Goal: Transaction & Acquisition: Purchase product/service

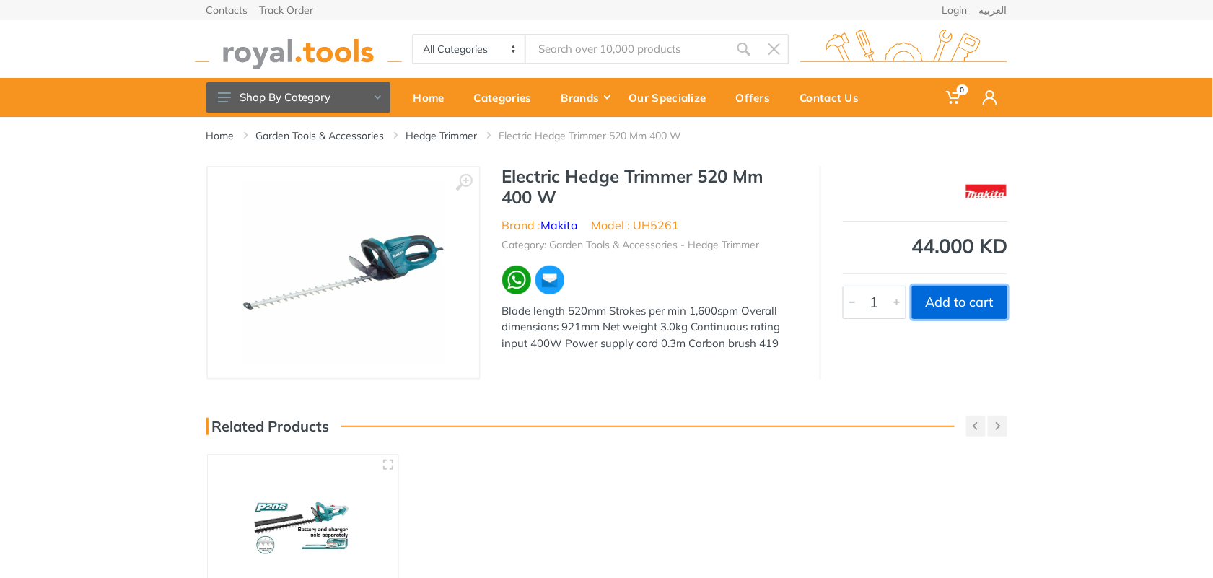
drag, startPoint x: 963, startPoint y: 307, endPoint x: 1034, endPoint y: 302, distance: 70.9
click at [963, 307] on button "Add to cart" at bounding box center [959, 302] width 95 height 33
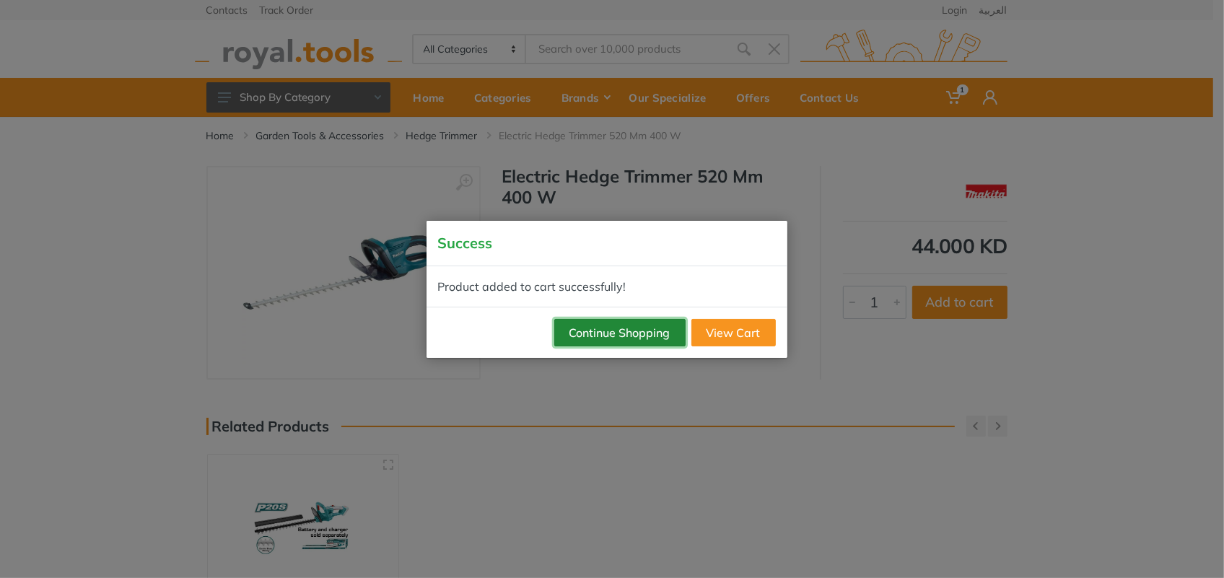
click at [606, 329] on button "Continue Shopping" at bounding box center [619, 332] width 131 height 27
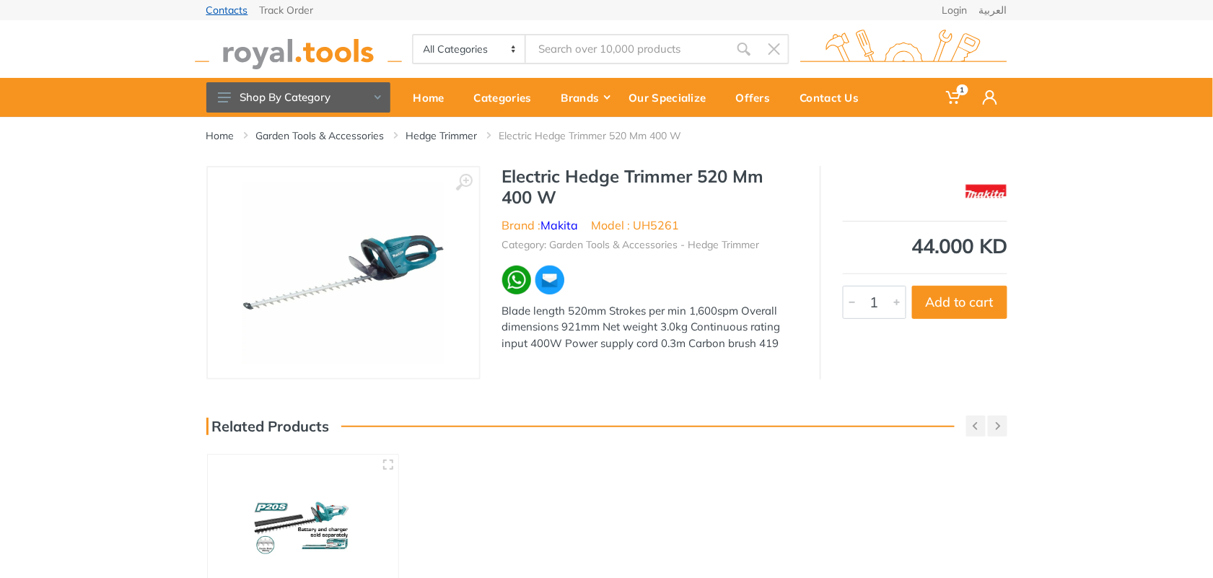
click at [235, 9] on link "Contacts" at bounding box center [227, 10] width 42 height 10
drag, startPoint x: 504, startPoint y: 176, endPoint x: 691, endPoint y: 176, distance: 186.2
click at [691, 176] on h1 "Electric Hedge Trimmer 520 Mm 400 W" at bounding box center [650, 187] width 296 height 42
copy h1 "Electric Hedge Trimmer"
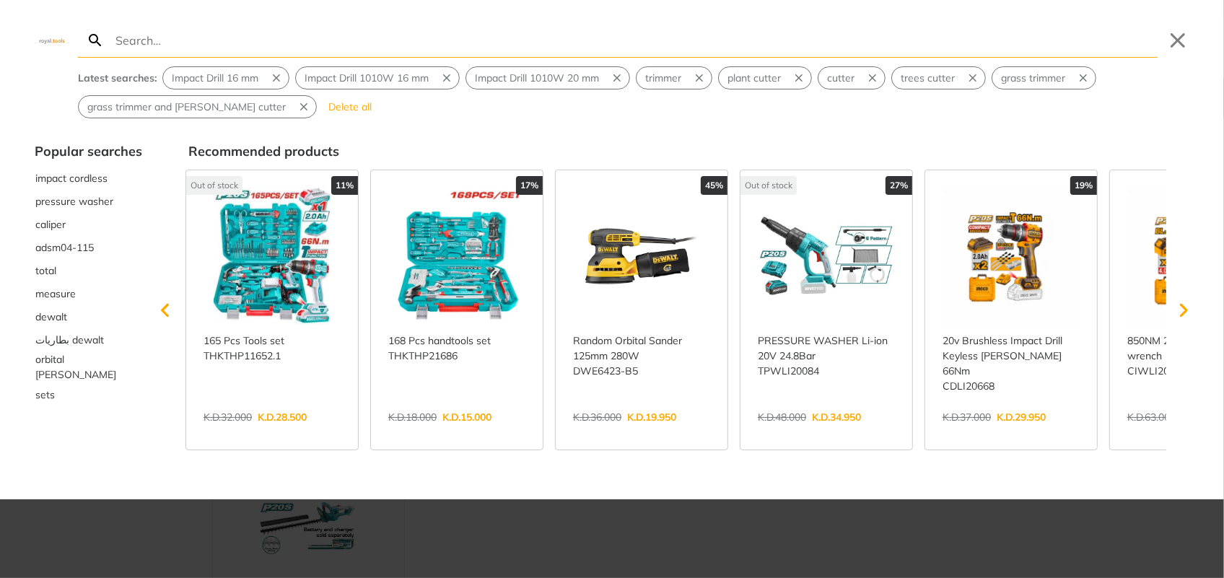
drag, startPoint x: 556, startPoint y: 50, endPoint x: 513, endPoint y: 35, distance: 45.6
click at [513, 35] on input "Search" at bounding box center [635, 40] width 1045 height 34
type input "Electric Hedge Trimmer"
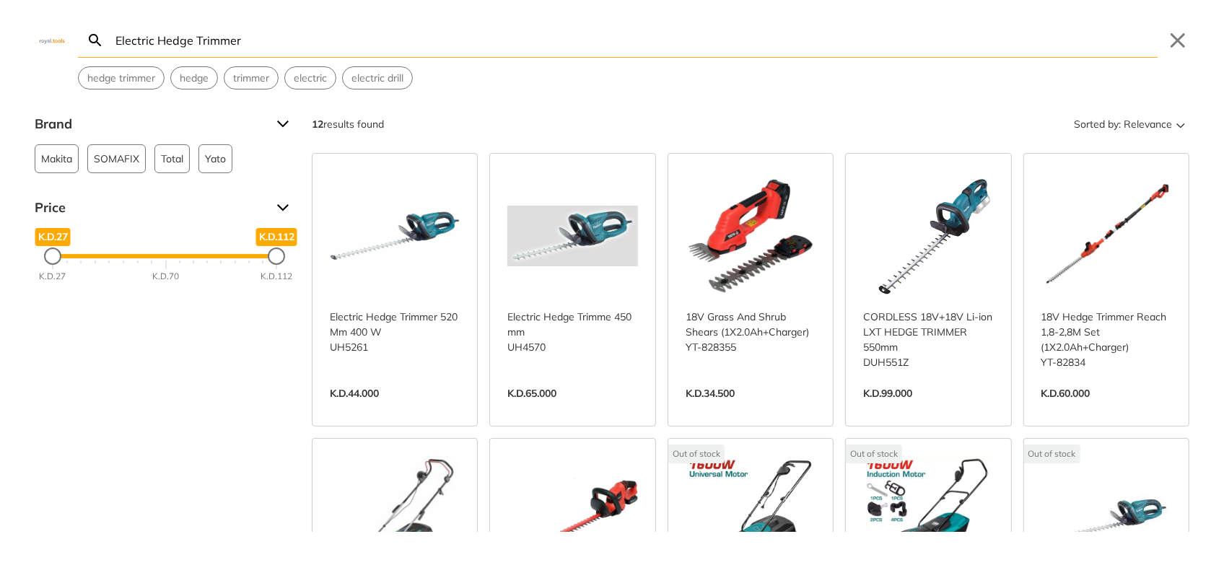
click at [582, 408] on link "View more →" at bounding box center [572, 408] width 130 height 0
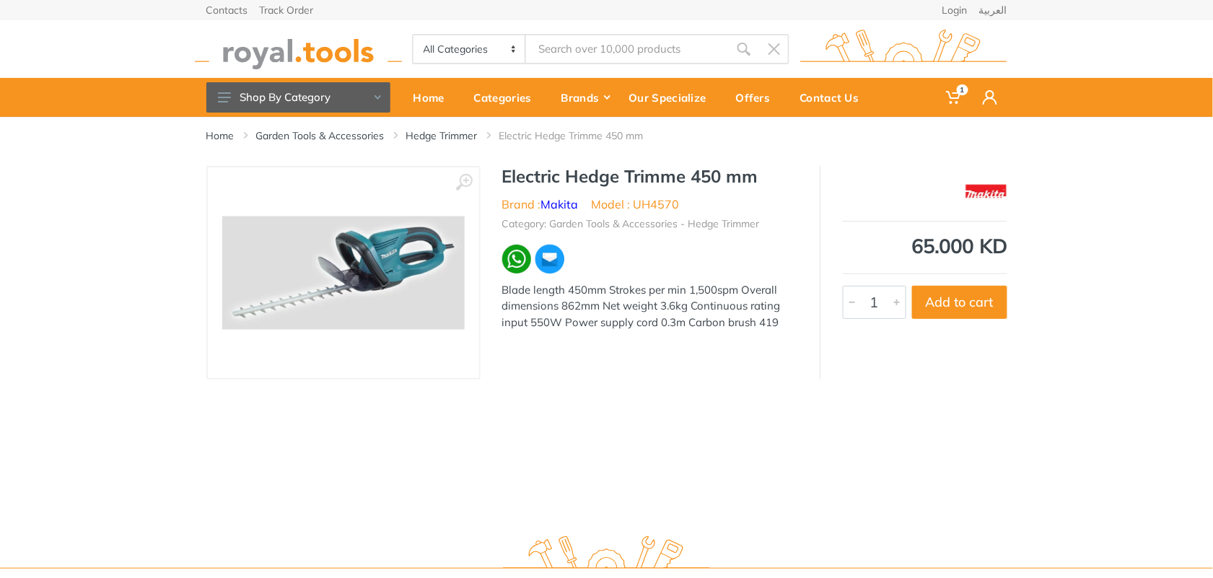
type input "Electric Hedge Trimmer"
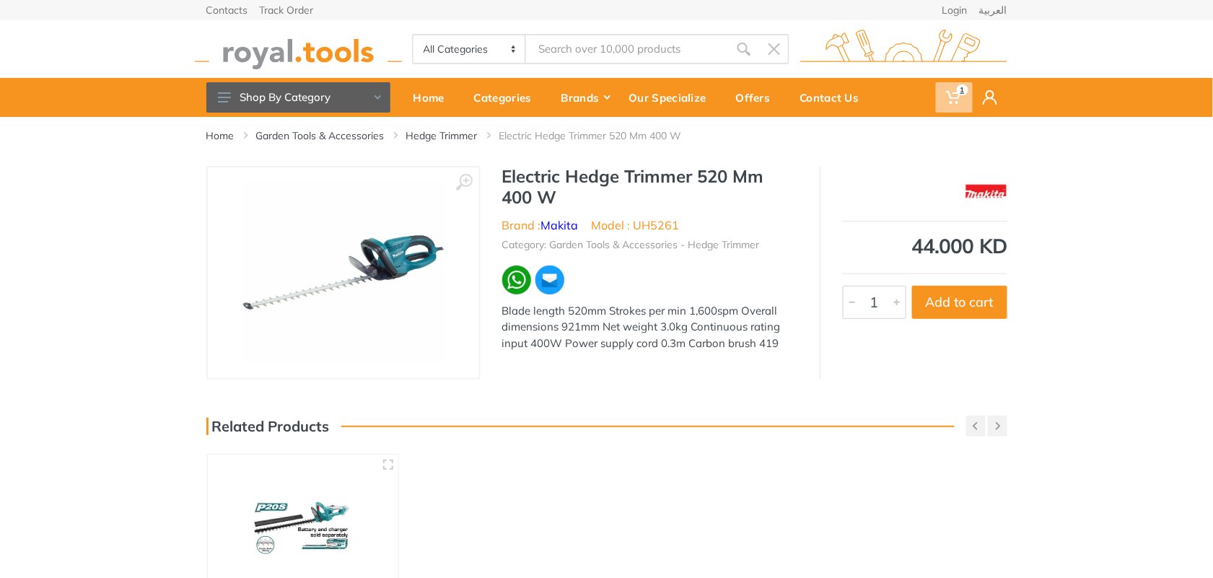
click at [950, 93] on icon at bounding box center [953, 97] width 14 height 14
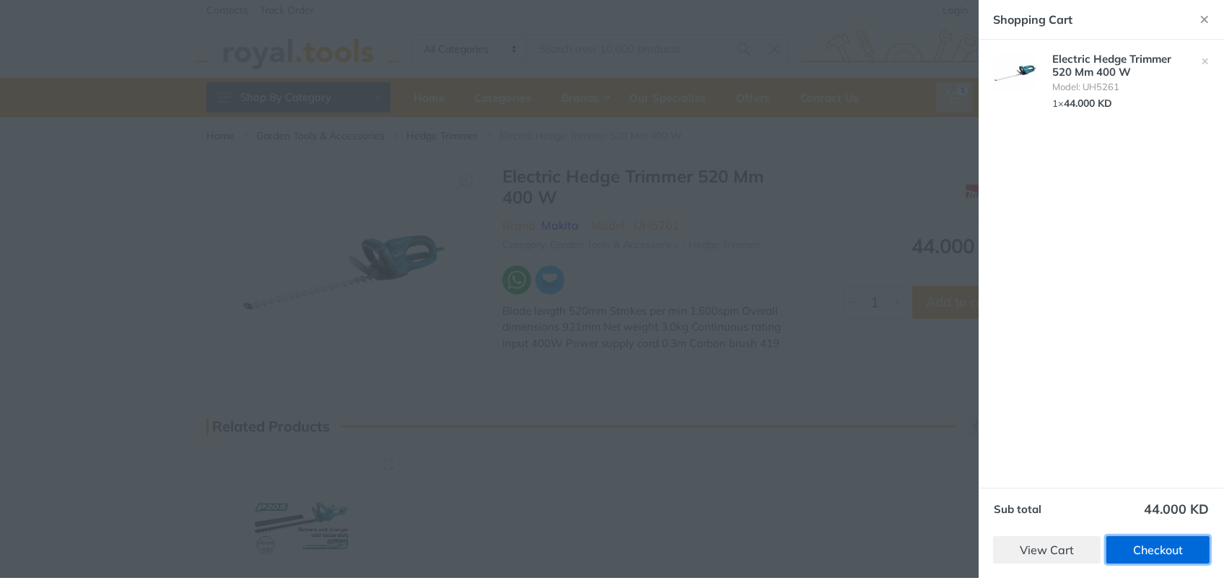
click at [1166, 550] on link "Checkout" at bounding box center [1157, 549] width 103 height 27
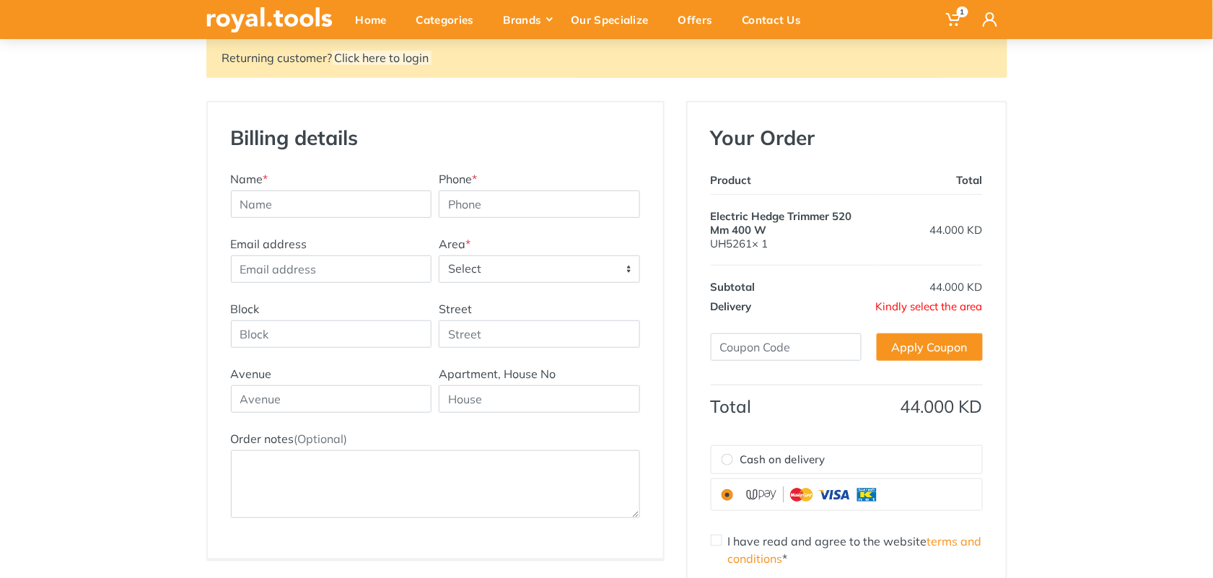
scroll to position [289, 0]
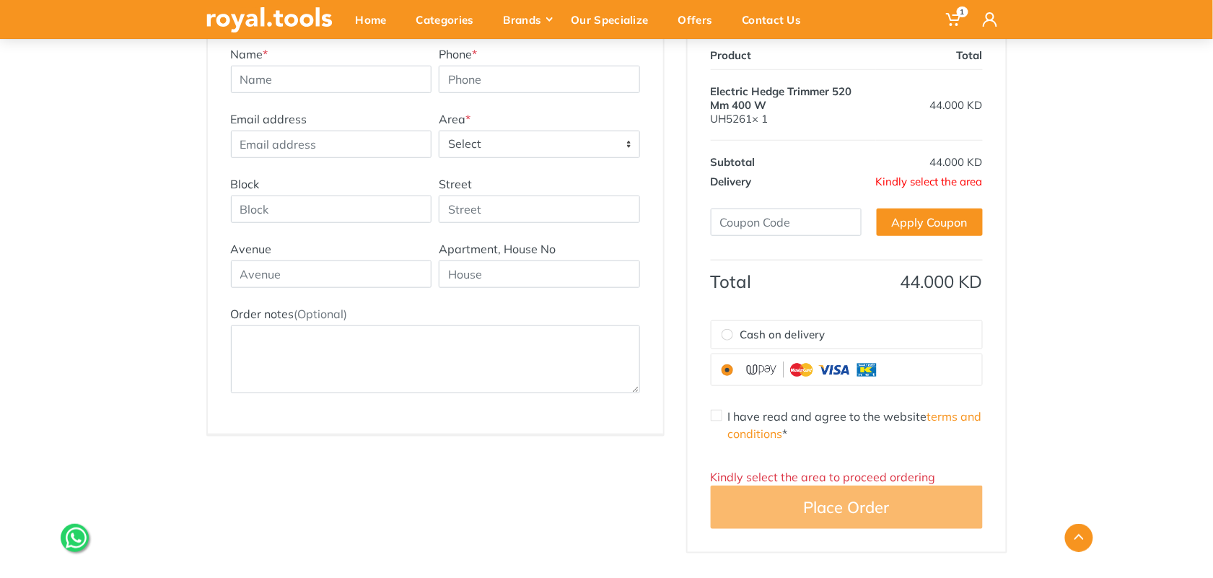
click at [723, 330] on input "Cash on delivery" at bounding box center [728, 335] width 12 height 12
radio input "true"
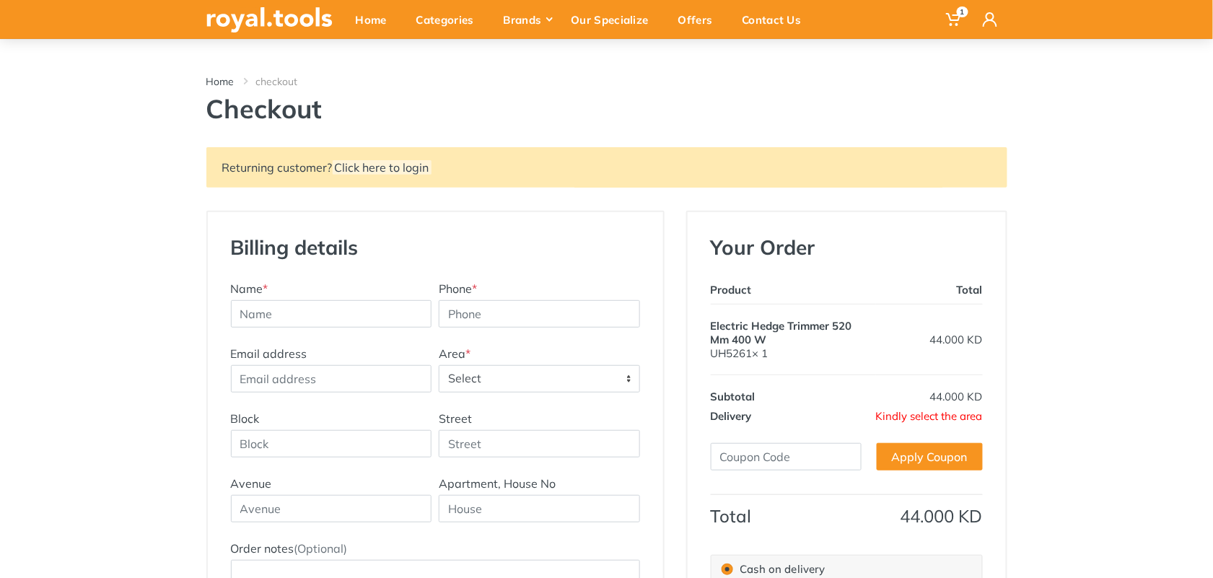
scroll to position [0, 0]
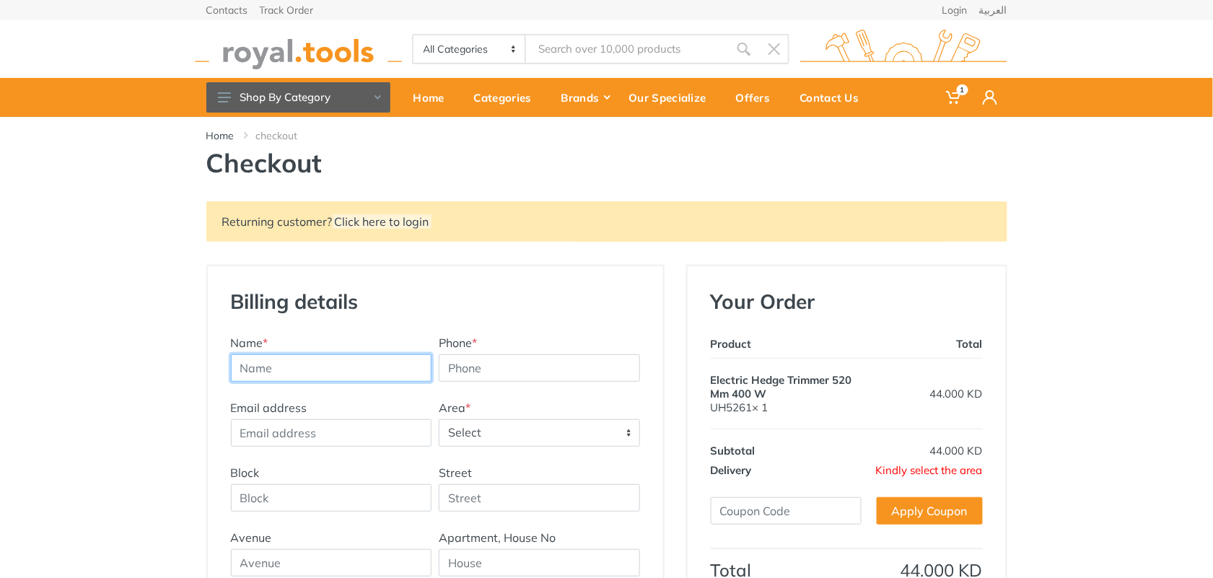
click at [320, 362] on input "text" at bounding box center [331, 367] width 201 height 27
type input "Khaled Faisal Alhendi"
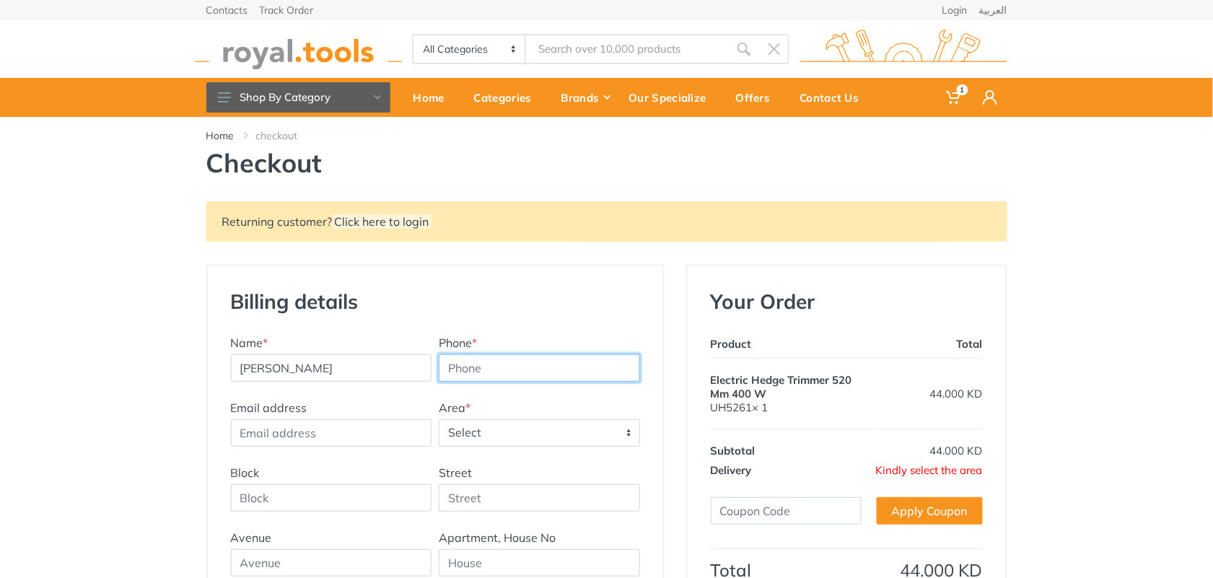
type input "99008698"
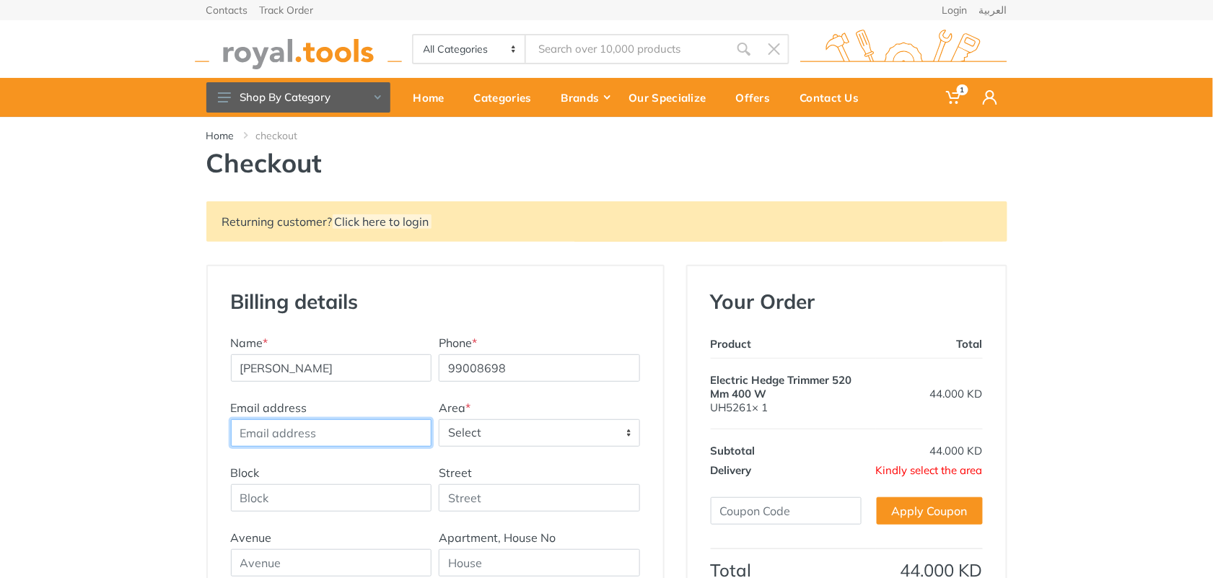
type input "q8khaled@yahoo.com"
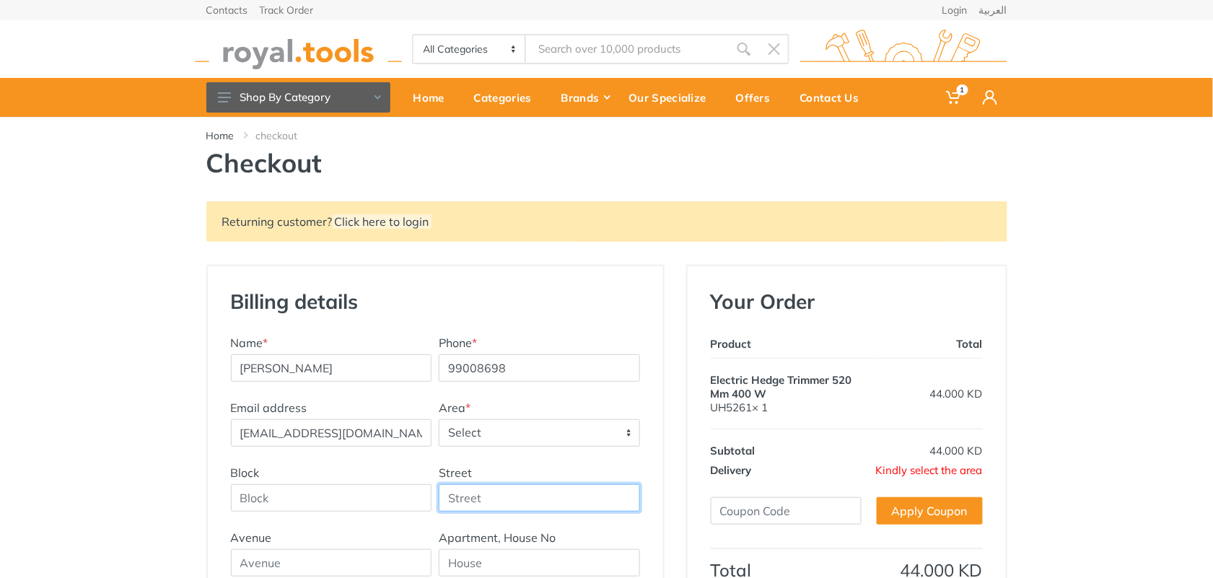
type input "Surra block 1, St 12 , House 2"
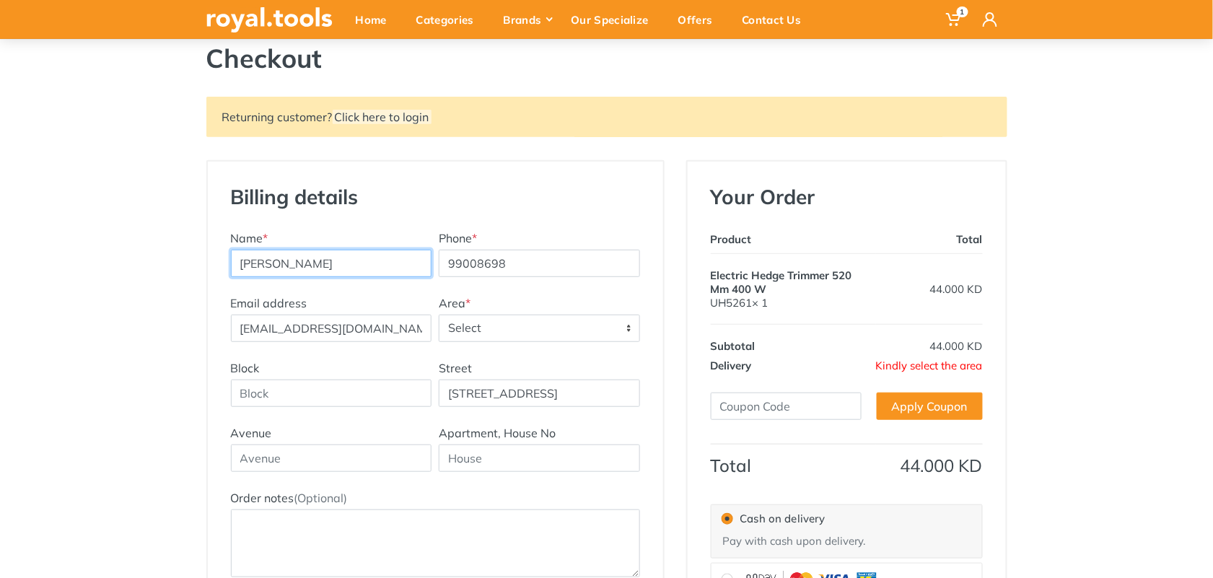
scroll to position [216, 0]
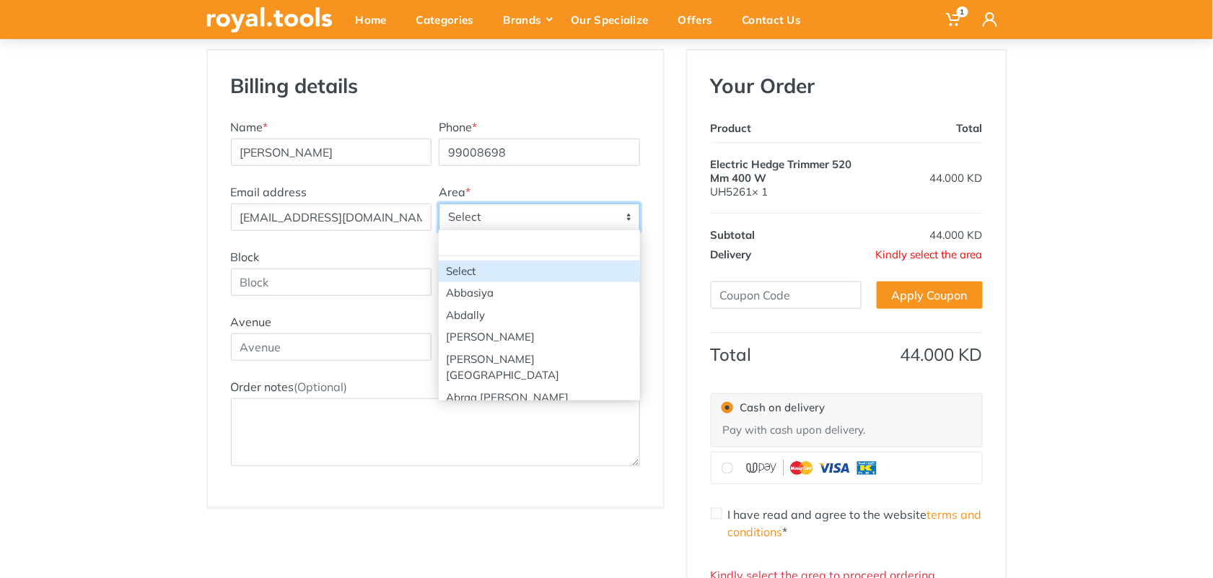
click at [632, 216] on span "Select" at bounding box center [539, 217] width 200 height 26
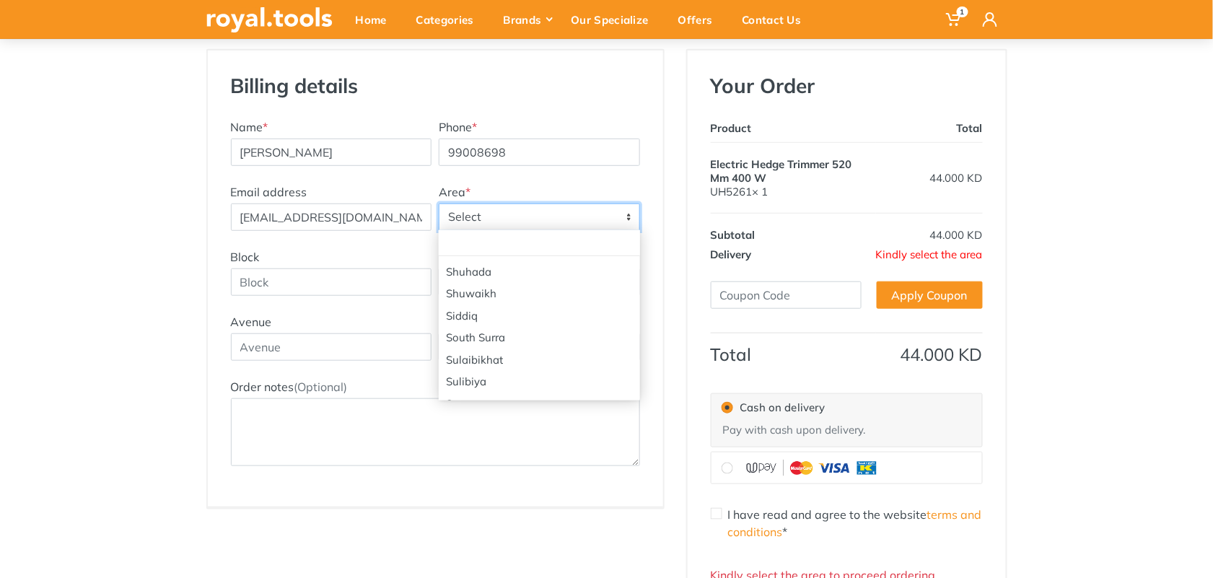
scroll to position [2381, 0]
select select "50"
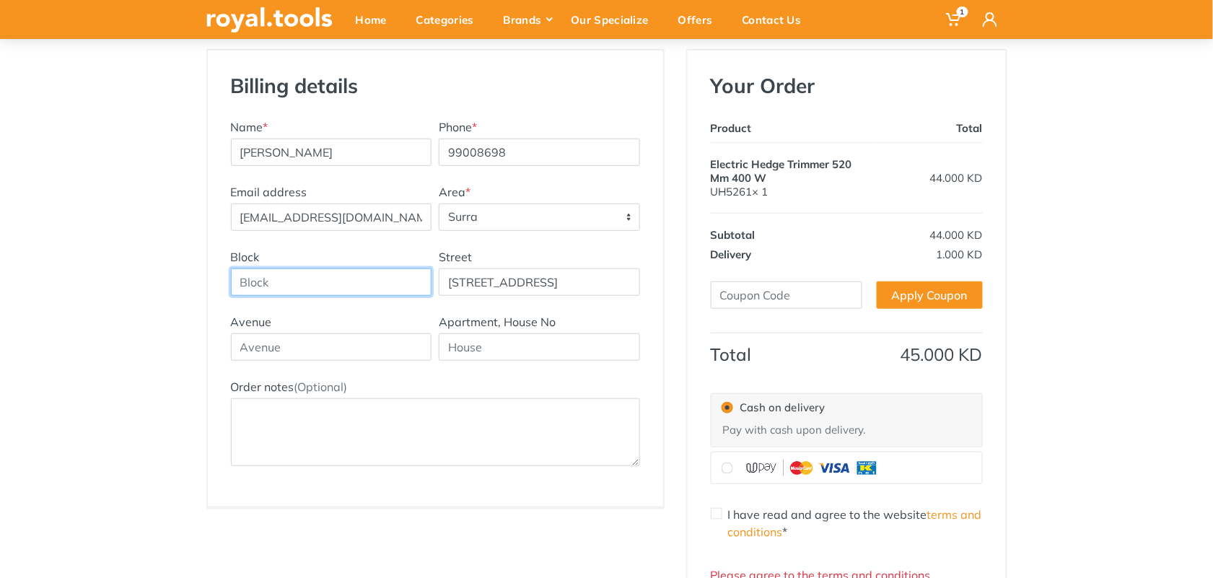
click at [263, 284] on input "Block" at bounding box center [331, 281] width 201 height 27
type input "1"
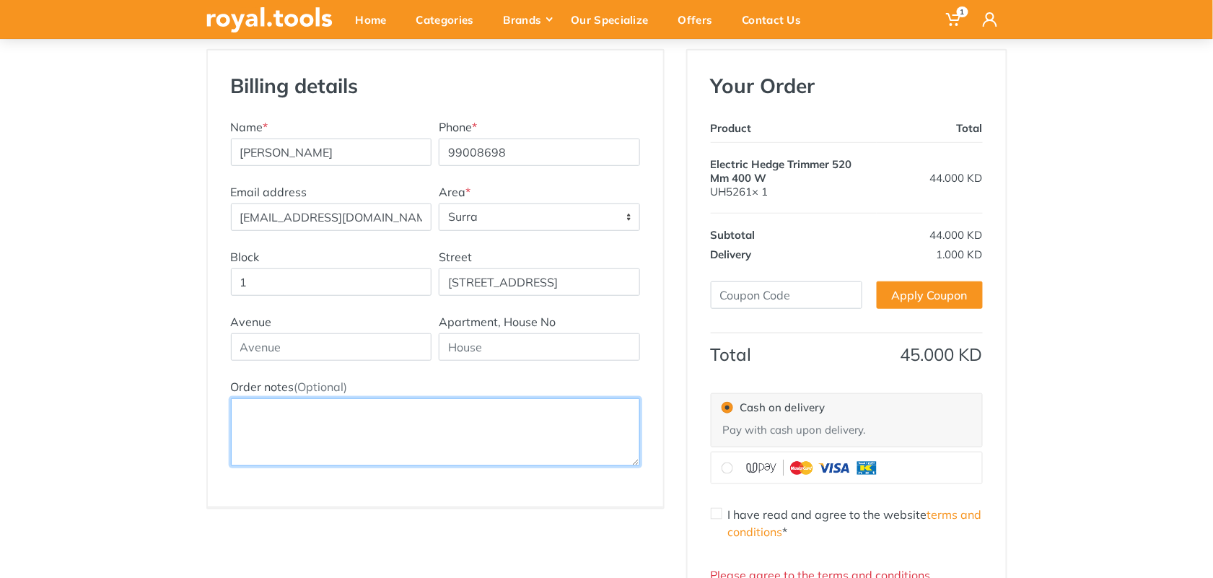
click at [385, 442] on textarea "Order notes (Optional)" at bounding box center [435, 432] width 409 height 68
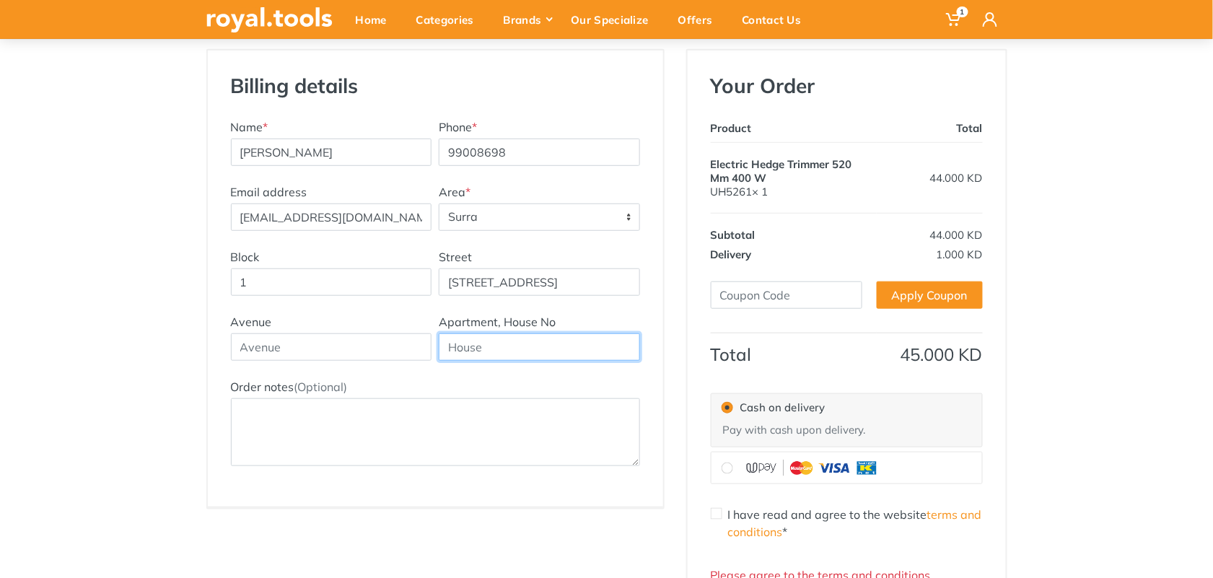
click at [462, 343] on input "text" at bounding box center [539, 346] width 201 height 27
type input "2"
click at [163, 427] on div "Returning customer? Click here to login Billing details New Address Name * Khal…" at bounding box center [606, 319] width 1213 height 666
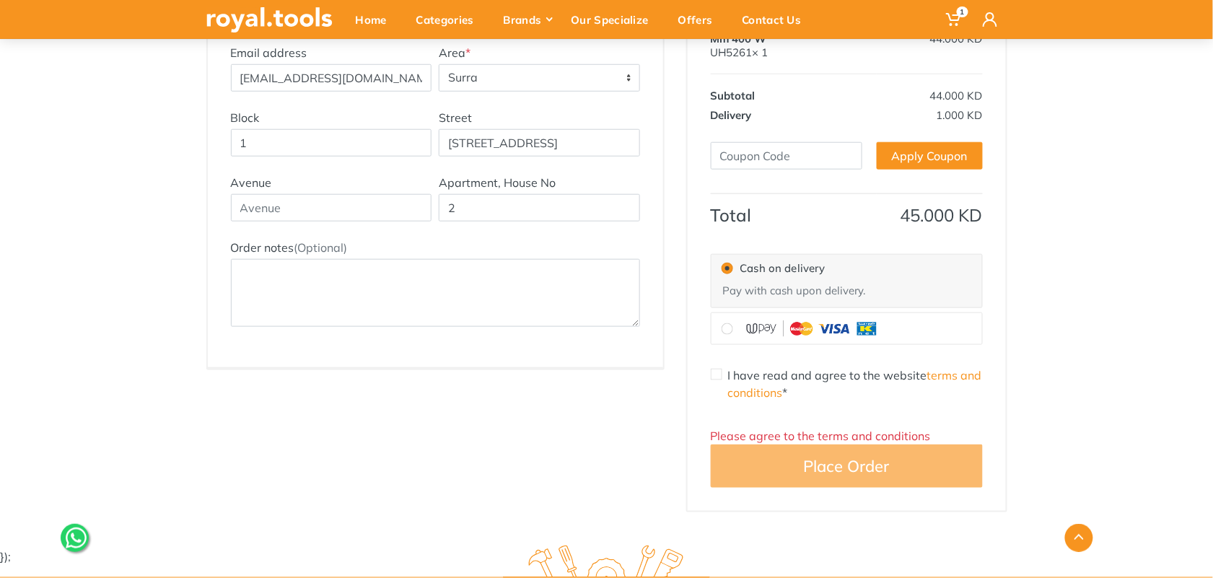
scroll to position [360, 0]
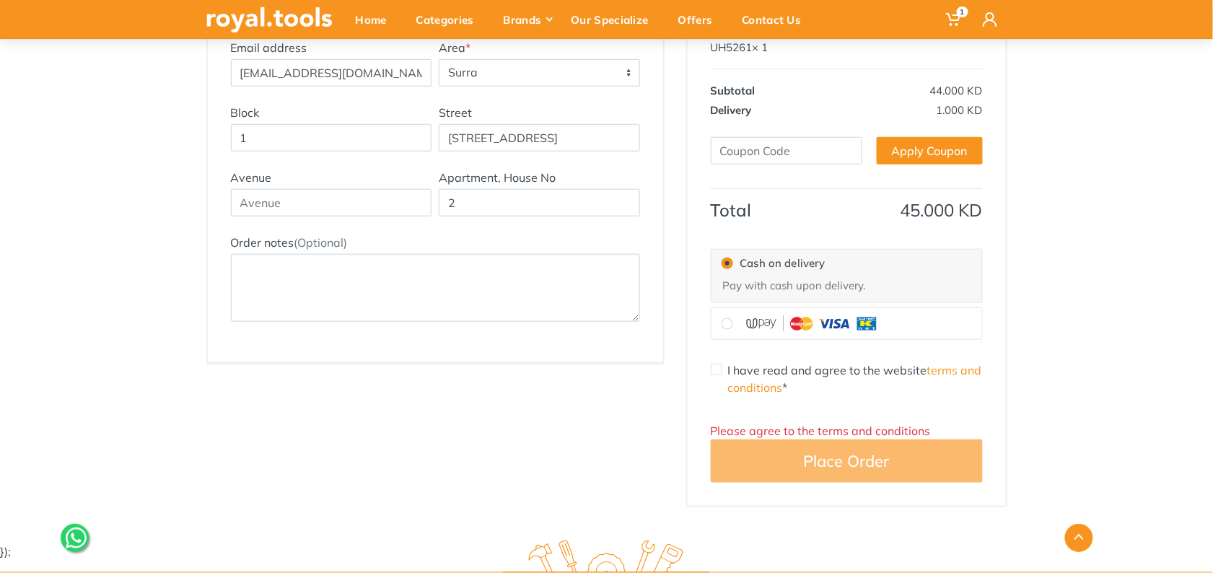
click at [715, 372] on input "I have read and agree to the website terms and conditions *" at bounding box center [717, 370] width 12 height 12
checkbox input "true"
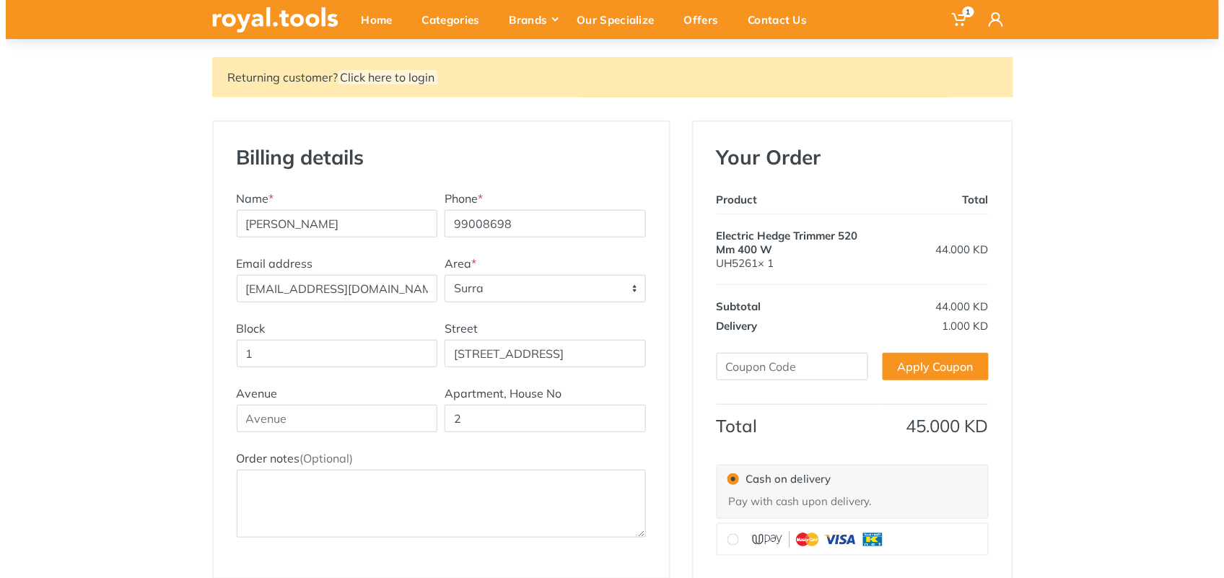
scroll to position [71, 0]
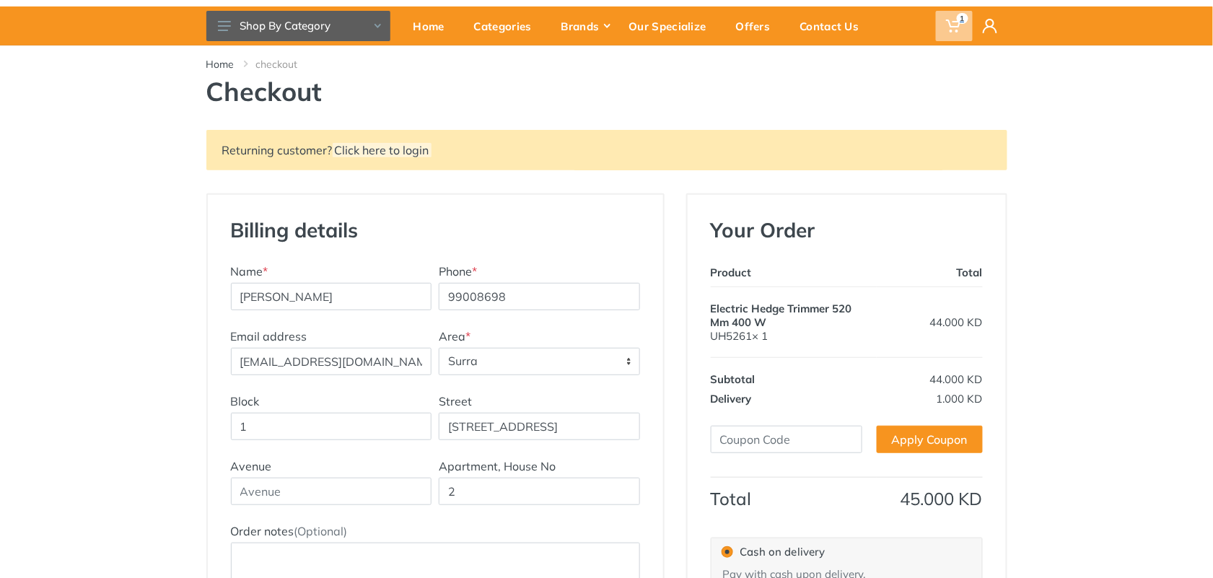
click at [951, 20] on icon at bounding box center [953, 26] width 14 height 14
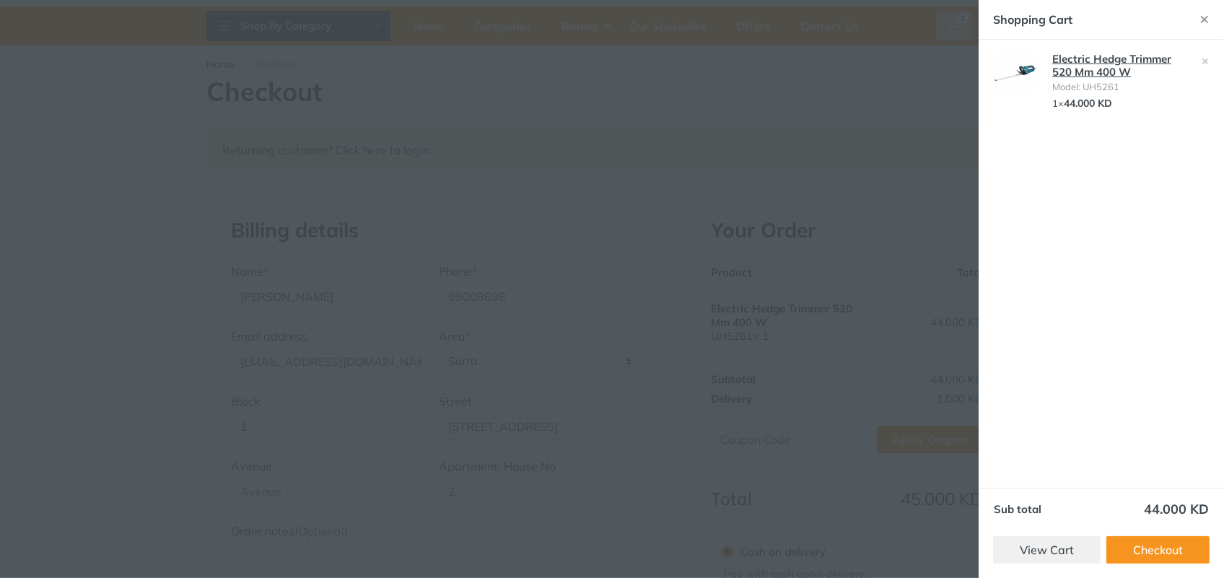
click at [1068, 68] on link "Electric Hedge Trimmer 520 Mm 400 W" at bounding box center [1111, 65] width 119 height 27
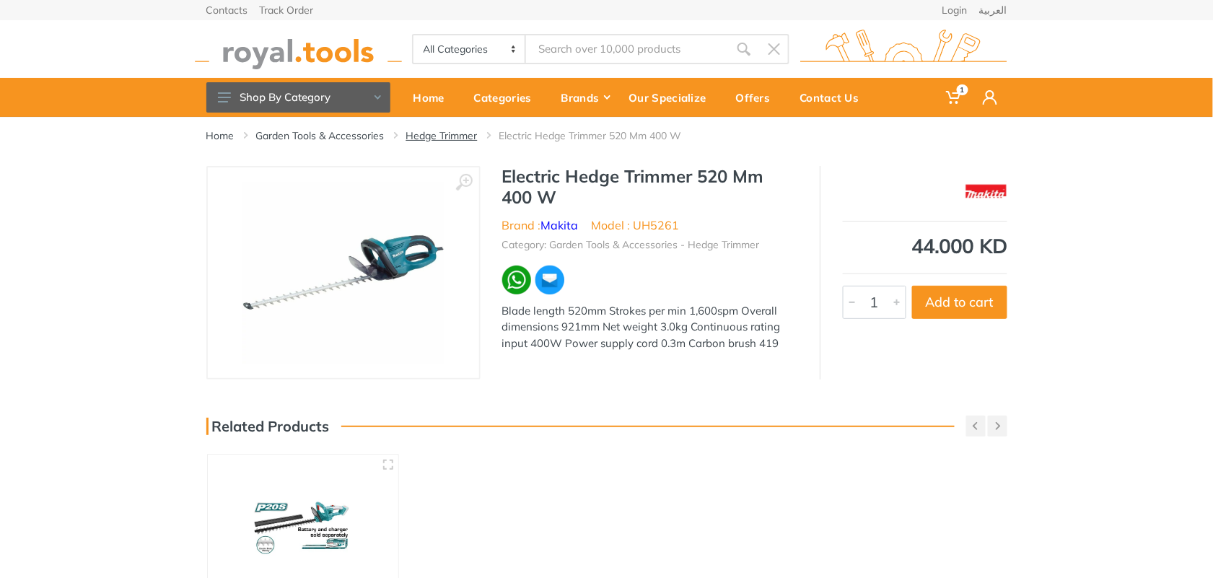
click at [424, 135] on link "Hedge Trimmer" at bounding box center [441, 135] width 71 height 14
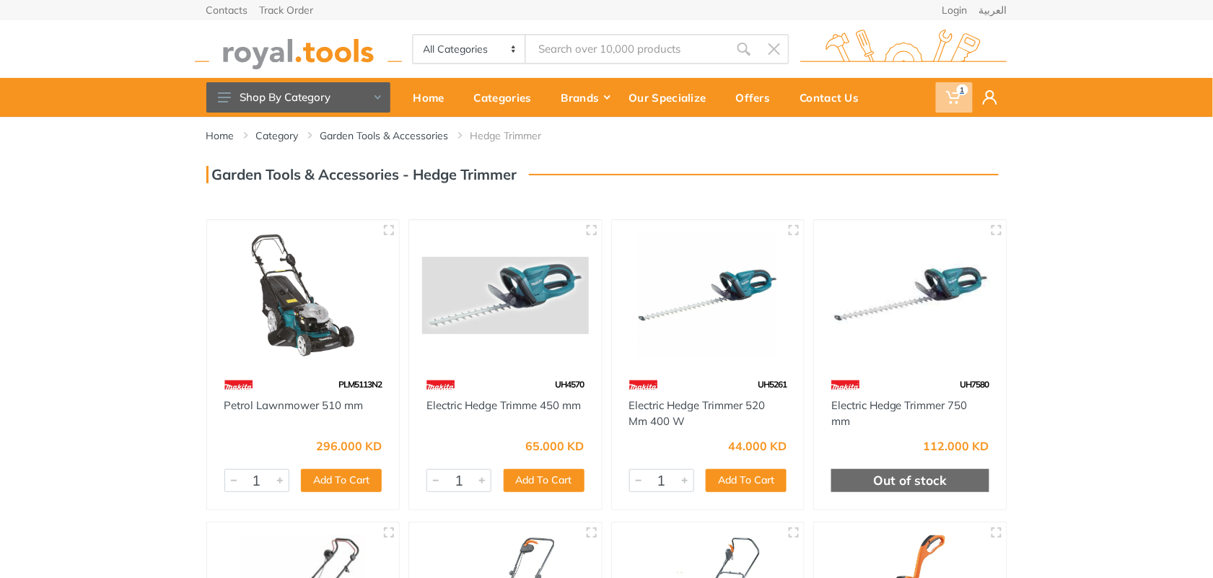
click at [953, 92] on icon at bounding box center [953, 97] width 14 height 14
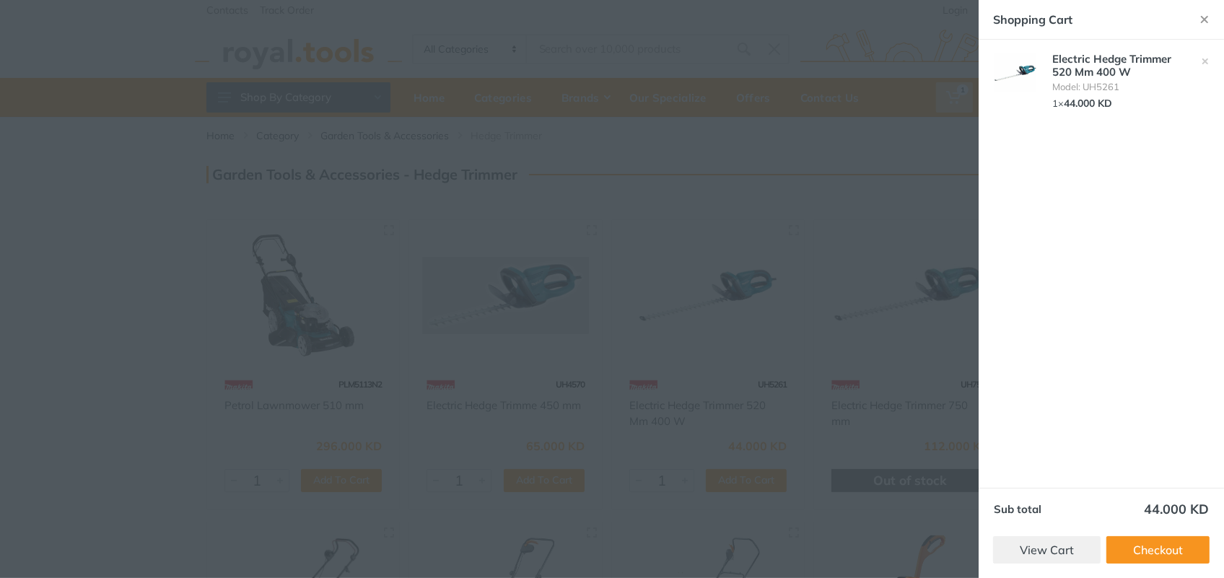
click at [903, 165] on div at bounding box center [612, 289] width 1224 height 578
